Goal: Check status: Check status

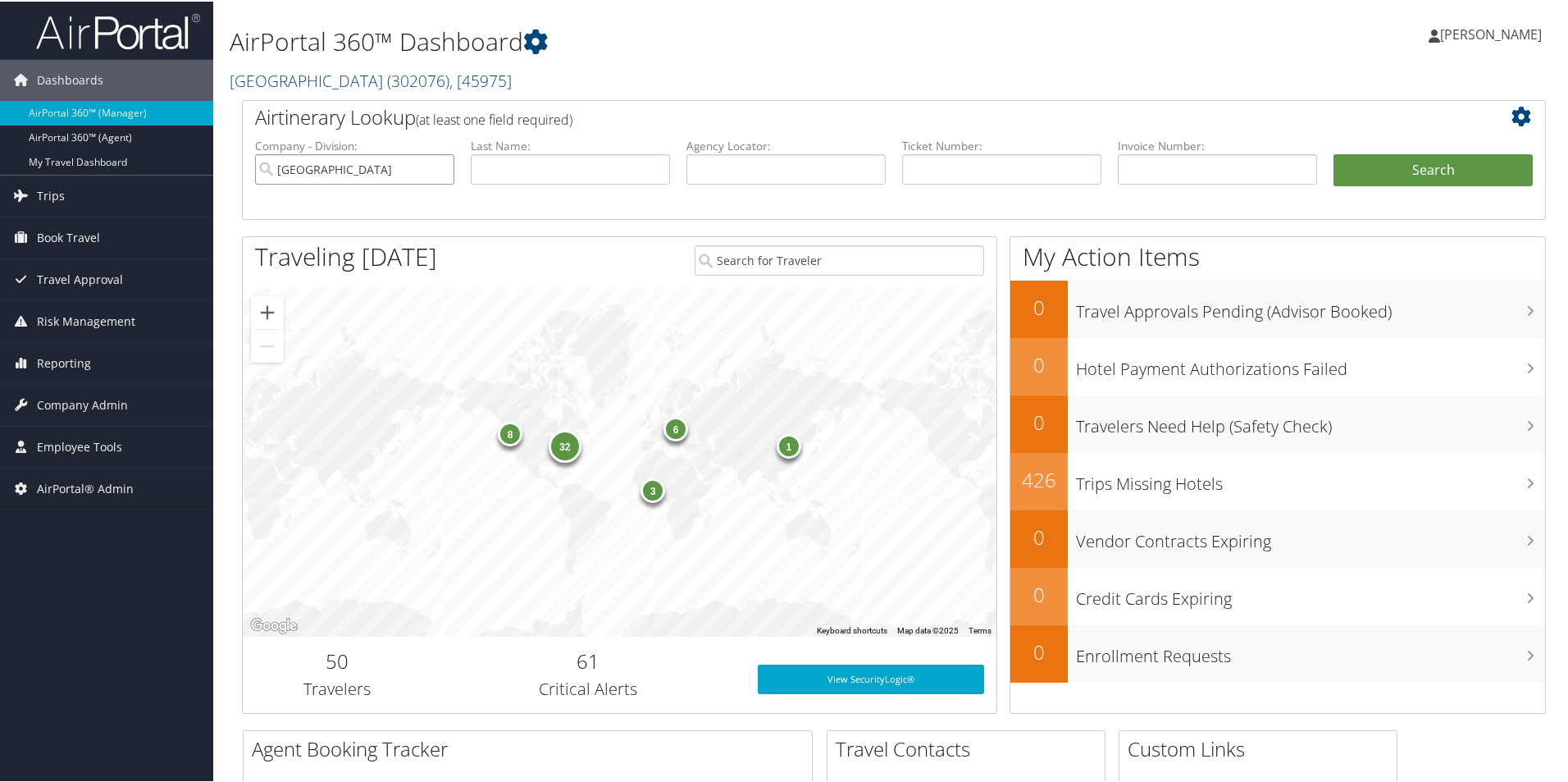
click at [435, 166] on input "Temple University" at bounding box center [354, 167] width 199 height 30
click at [761, 161] on input "text" at bounding box center [785, 167] width 199 height 30
type input "oumyba"
click at [1333, 152] on button "Search" at bounding box center [1433, 168] width 199 height 33
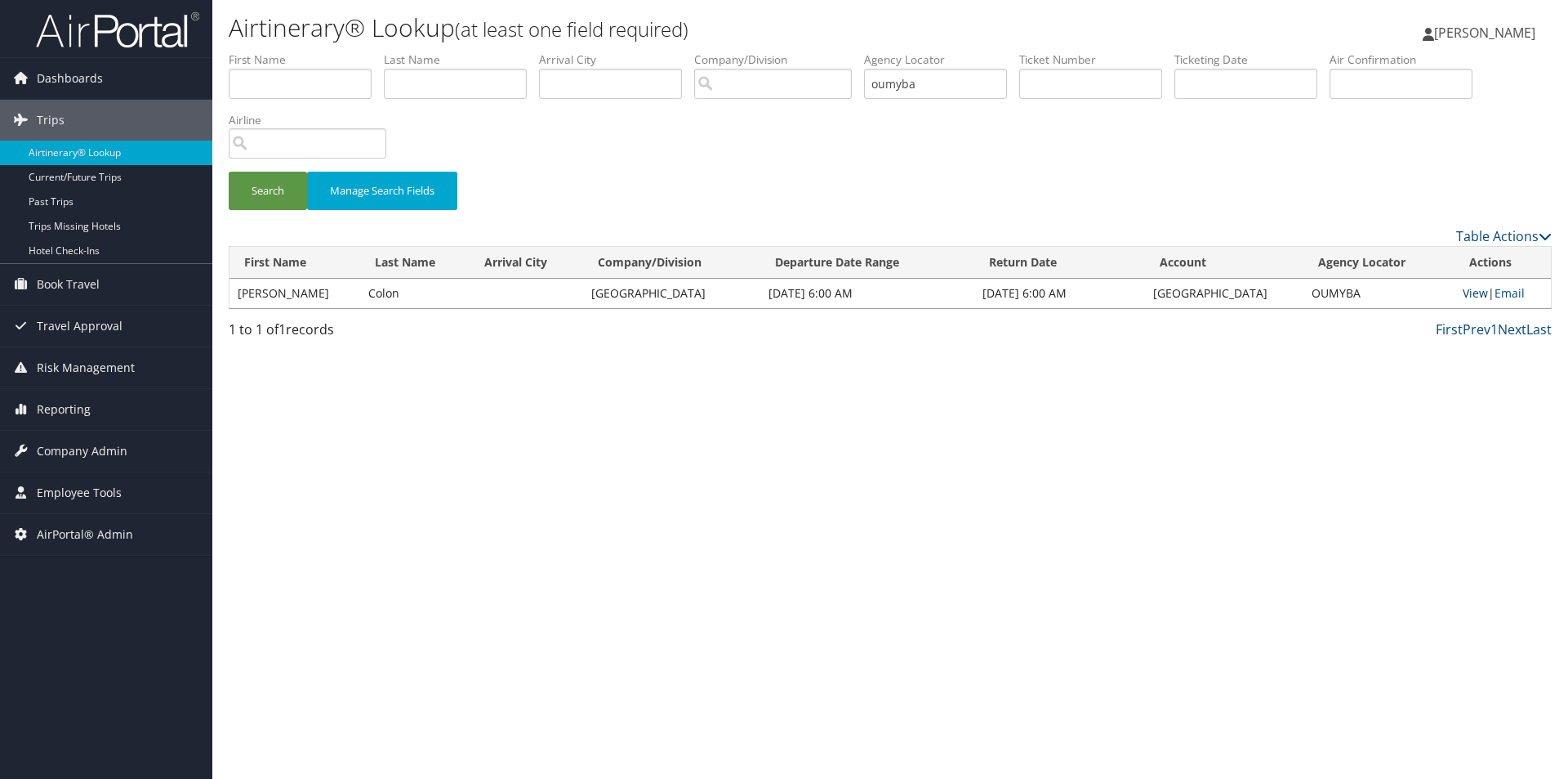
click at [1476, 290] on link "View" at bounding box center [1475, 293] width 26 height 16
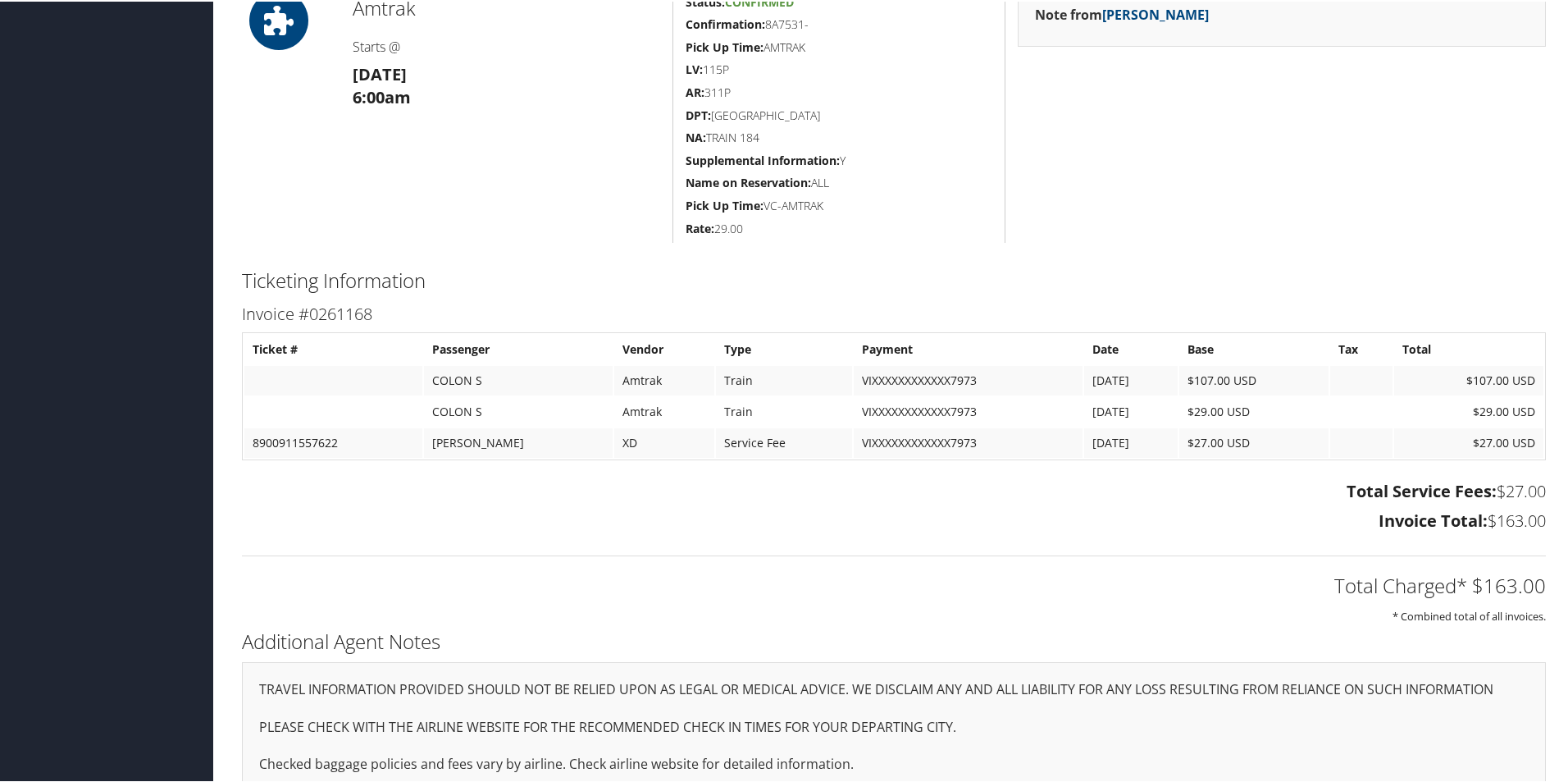
scroll to position [874, 0]
